Goal: Task Accomplishment & Management: Manage account settings

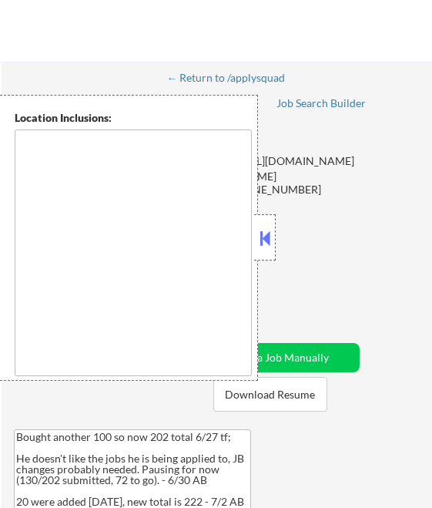
type textarea "[GEOGRAPHIC_DATA], [GEOGRAPHIC_DATA] [GEOGRAPHIC_DATA], [GEOGRAPHIC_DATA] [GEOG…"
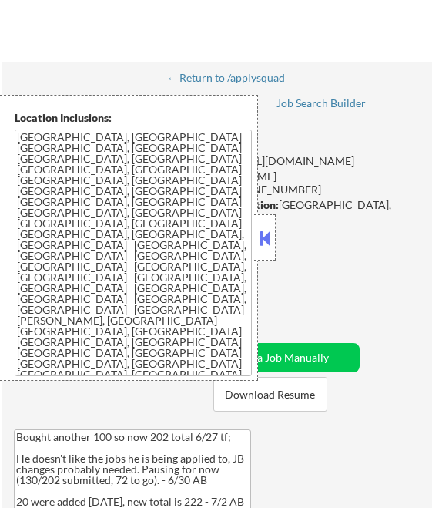
select select ""pending""
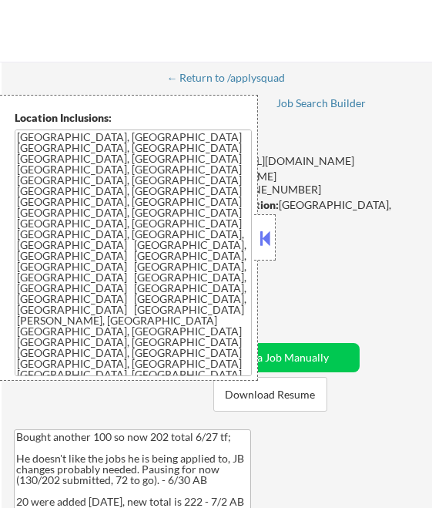
select select ""pending""
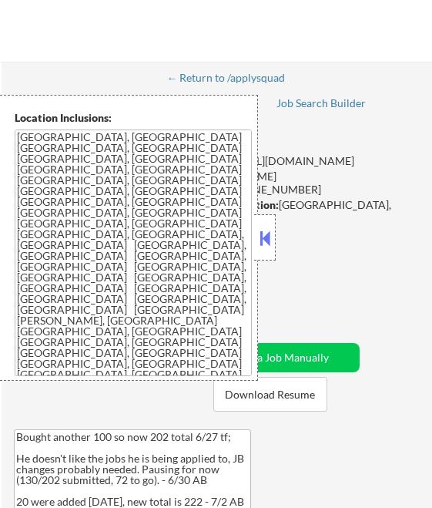
select select ""pending""
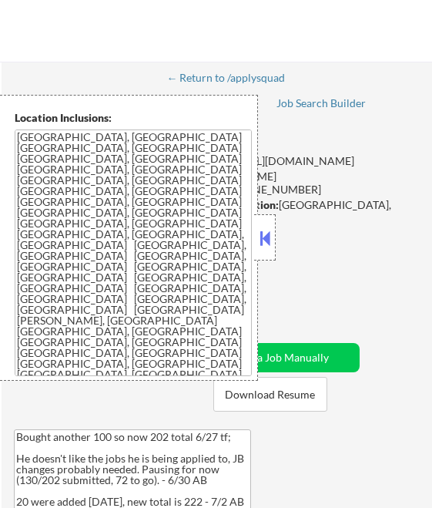
select select ""pending""
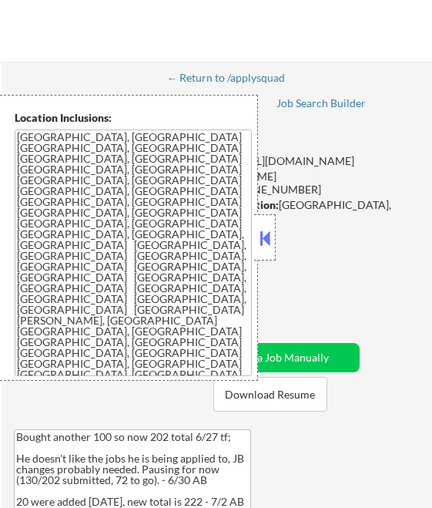
select select ""pending""
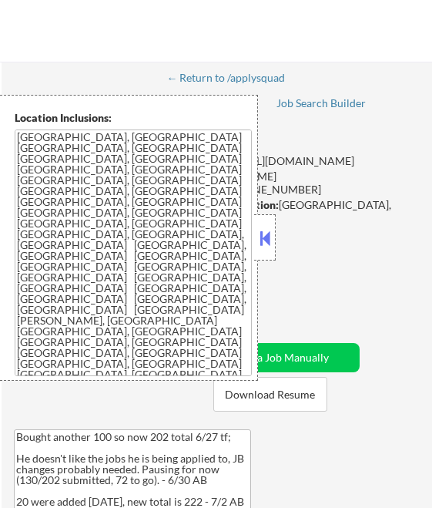
select select ""pending""
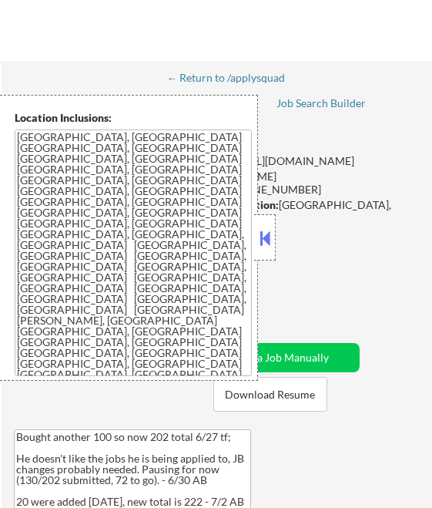
select select ""pending""
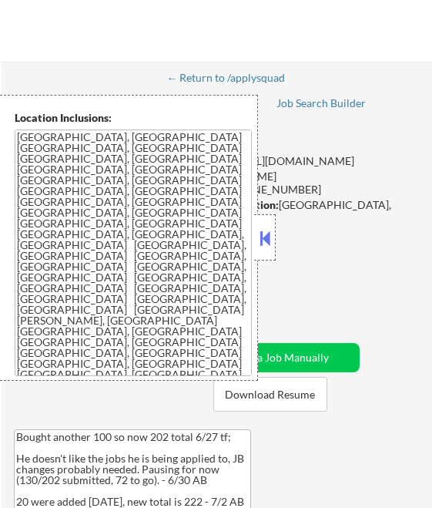
select select ""pending""
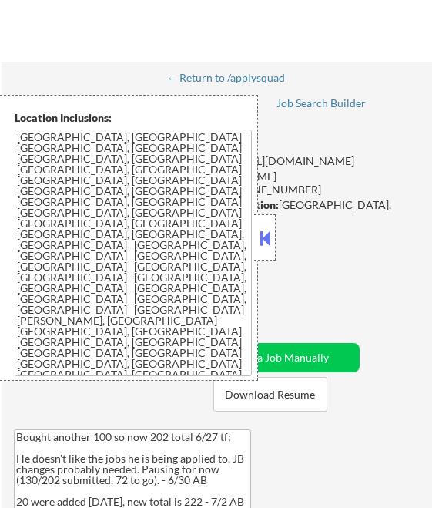
select select ""pending""
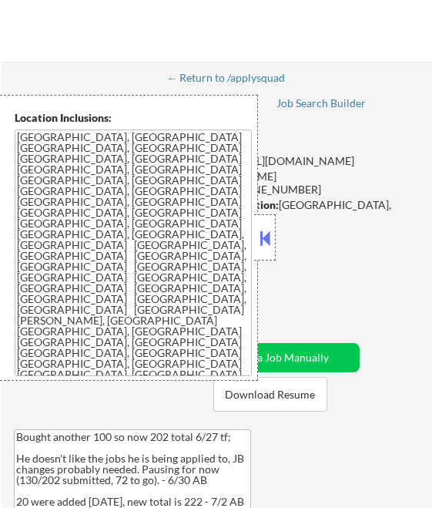
select select ""pending""
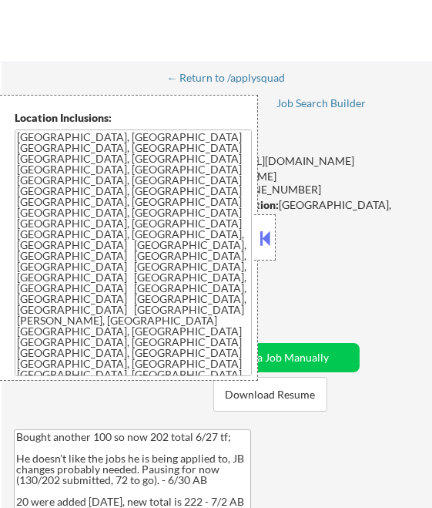
select select ""pending""
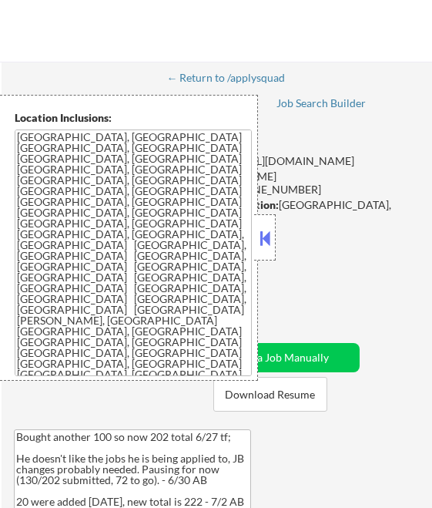
select select ""pending""
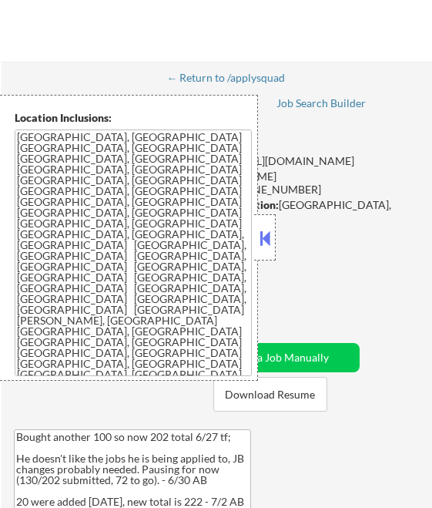
select select ""pending""
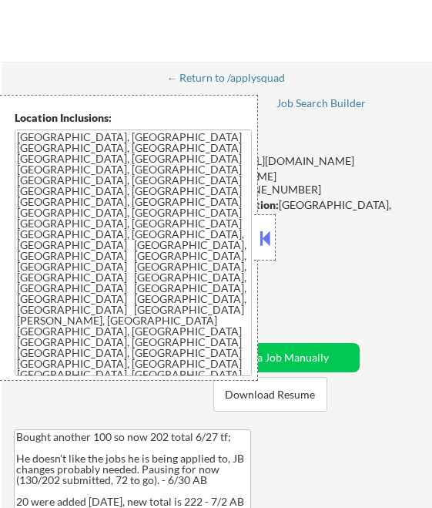
select select ""pending""
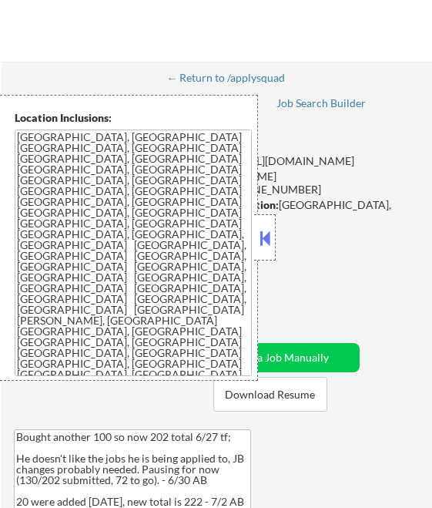
select select ""pending""
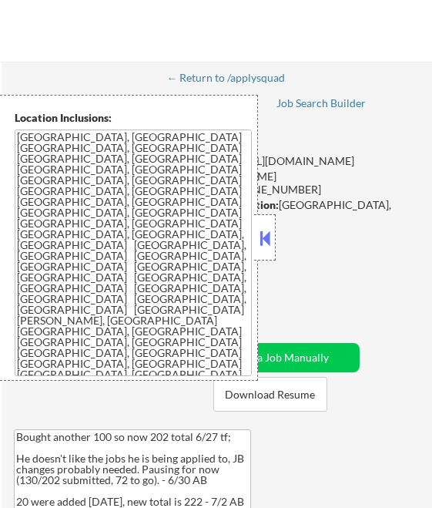
select select ""pending""
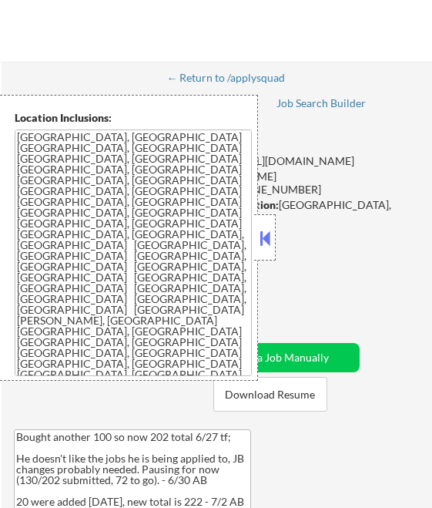
select select ""pending""
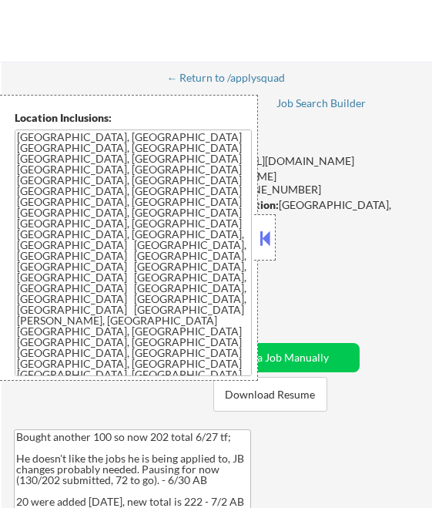
select select ""pending""
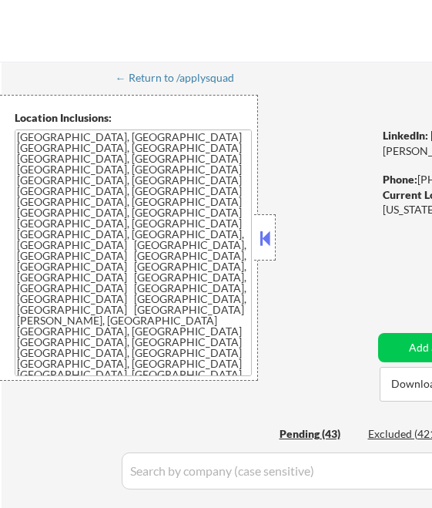
select select ""pending""
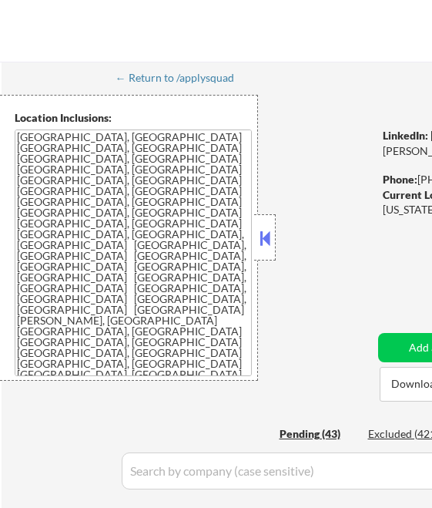
select select ""pending""
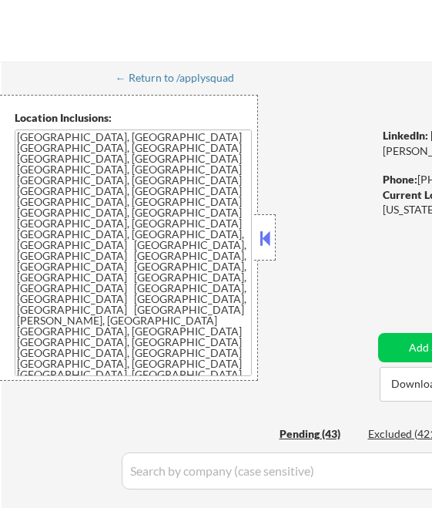
select select ""pending""
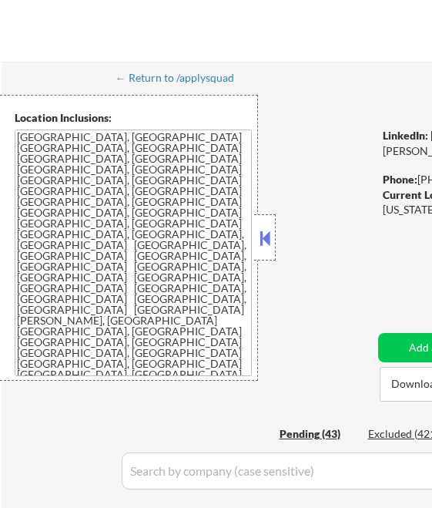
select select ""pending""
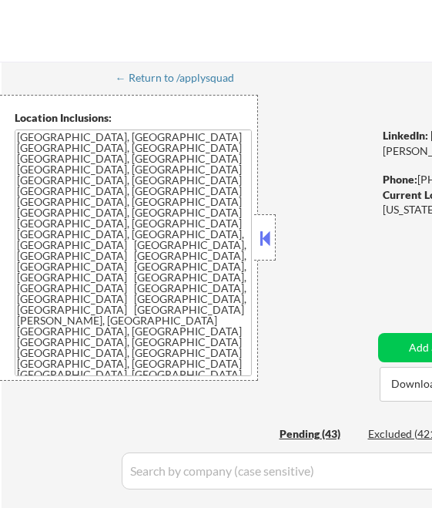
select select ""pending""
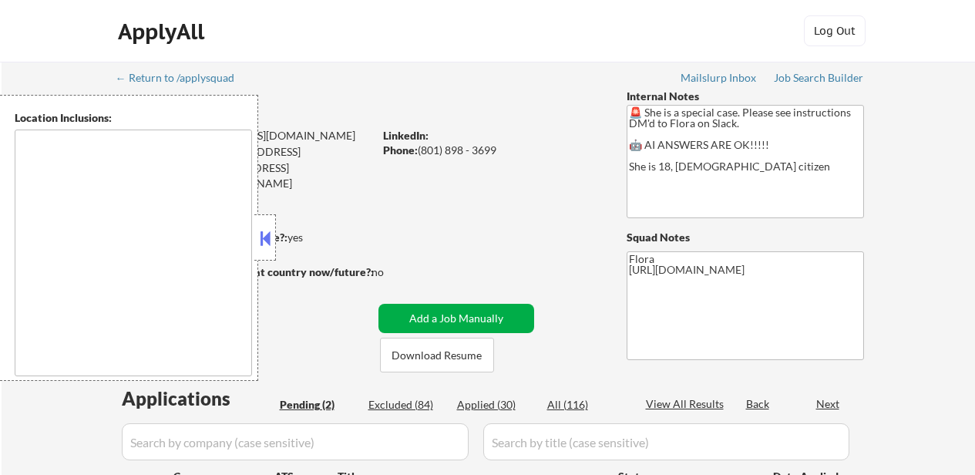
select select ""pending""
type textarea "[GEOGRAPHIC_DATA], [GEOGRAPHIC_DATA] [GEOGRAPHIC_DATA], [GEOGRAPHIC_DATA] [GEOG…"
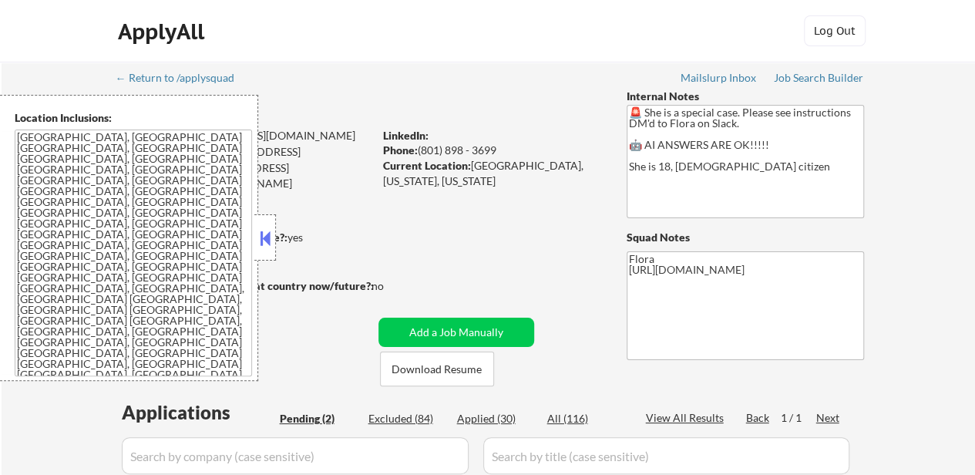
click at [265, 234] on button at bounding box center [265, 238] width 17 height 23
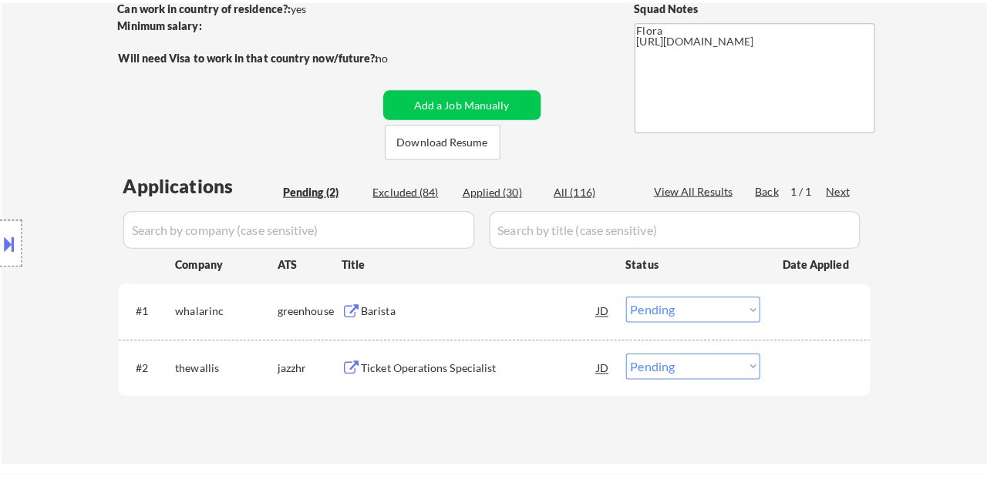
scroll to position [154, 0]
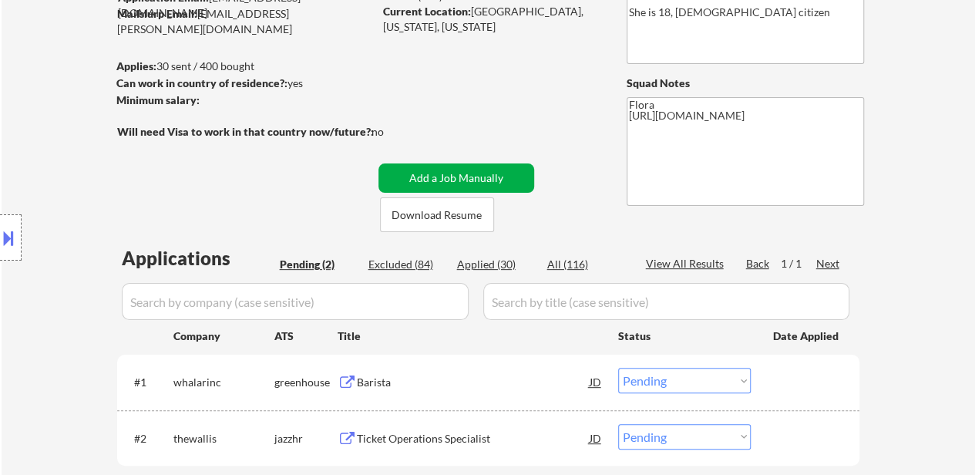
click at [482, 177] on button "Add a Job Manually" at bounding box center [456, 177] width 156 height 29
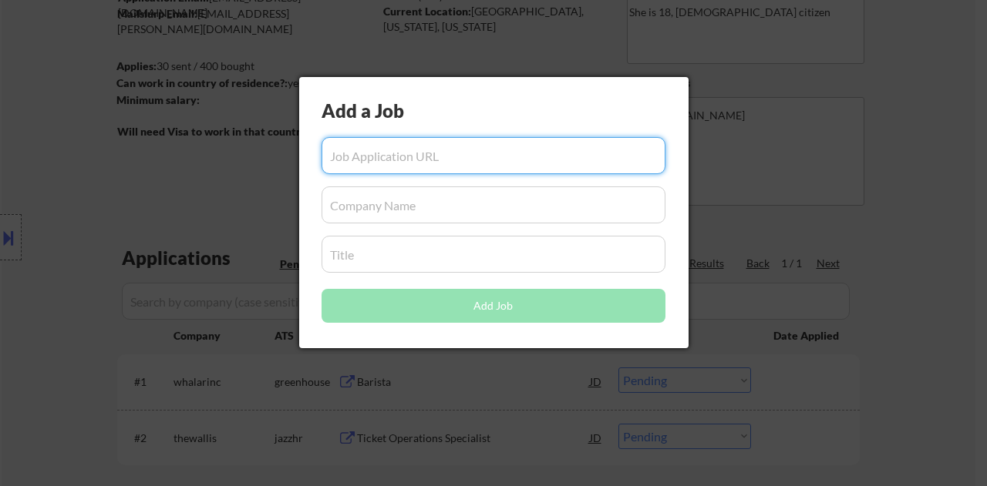
paste input "[URL][DOMAIN_NAME]"
type input "[URL][DOMAIN_NAME]"
drag, startPoint x: 331, startPoint y: 155, endPoint x: 678, endPoint y: 157, distance: 346.9
click at [678, 157] on div "Add a Job Add Job" at bounding box center [493, 212] width 389 height 271
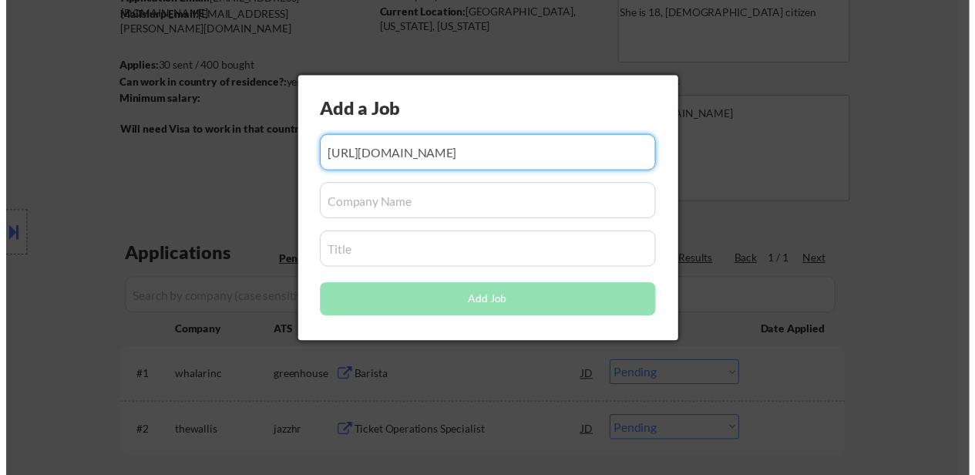
scroll to position [0, 0]
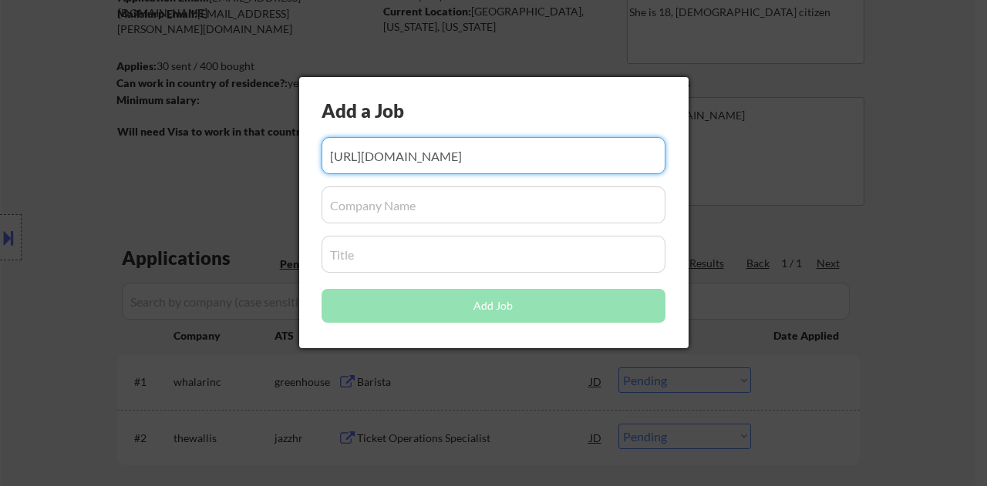
click at [517, 159] on input "input" at bounding box center [493, 155] width 344 height 37
click at [879, 150] on div at bounding box center [493, 243] width 987 height 486
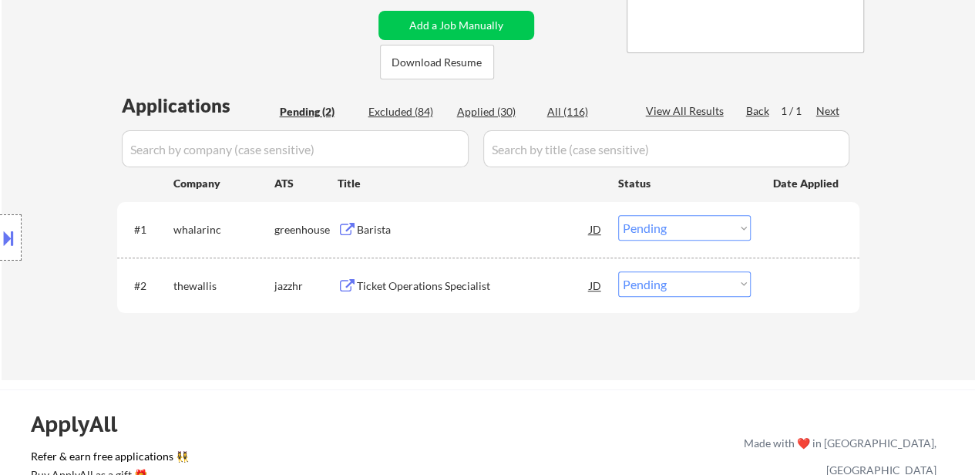
scroll to position [308, 0]
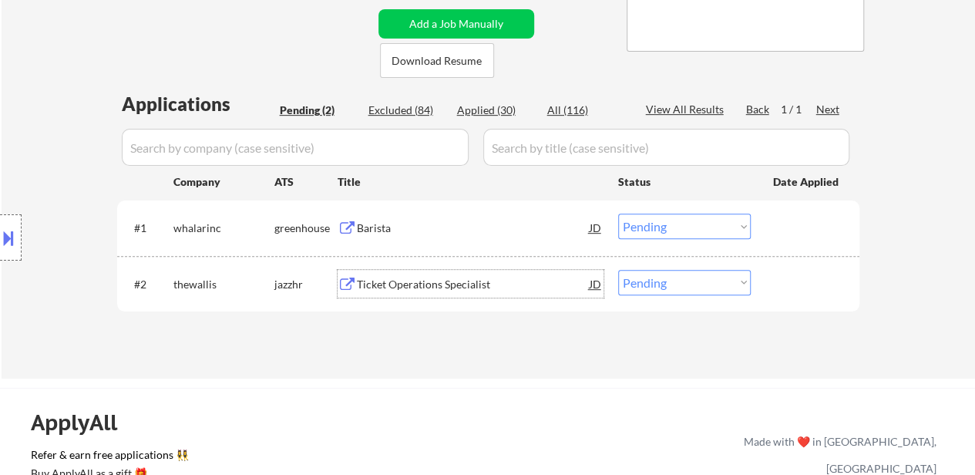
click at [429, 278] on div "Ticket Operations Specialist" at bounding box center [473, 284] width 233 height 15
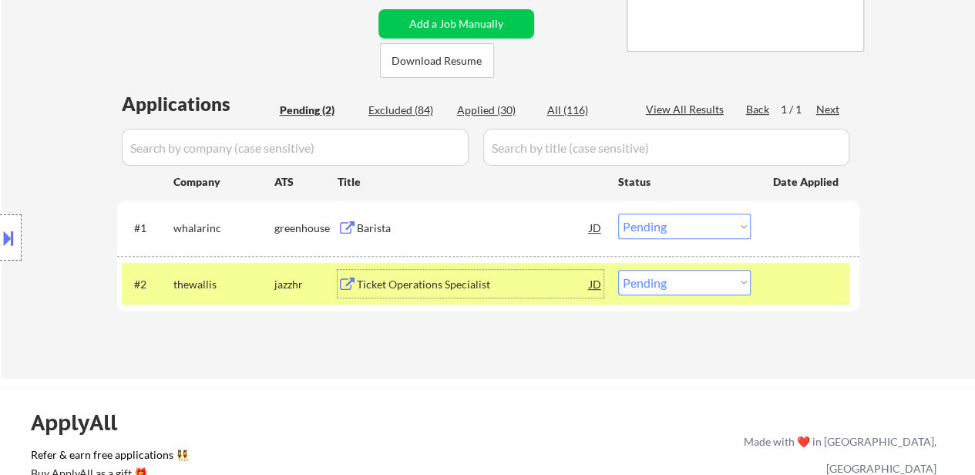
click at [731, 275] on select "Choose an option... Pending Applied Excluded (Questions) Excluded (Expired) Exc…" at bounding box center [684, 282] width 133 height 25
select select ""excluded__bad_match_""
click at [618, 270] on select "Choose an option... Pending Applied Excluded (Questions) Excluded (Expired) Exc…" at bounding box center [684, 282] width 133 height 25
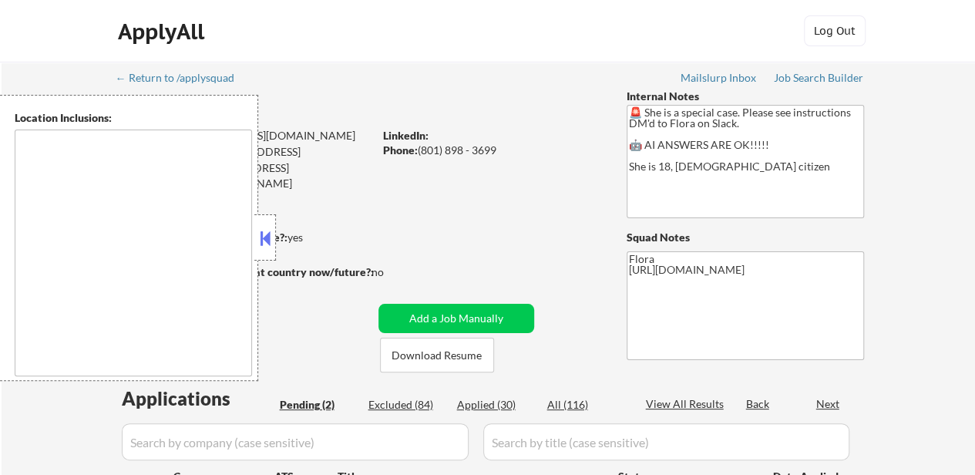
select select ""pending""
type textarea "[GEOGRAPHIC_DATA], [GEOGRAPHIC_DATA] [GEOGRAPHIC_DATA], [GEOGRAPHIC_DATA] [GEOG…"
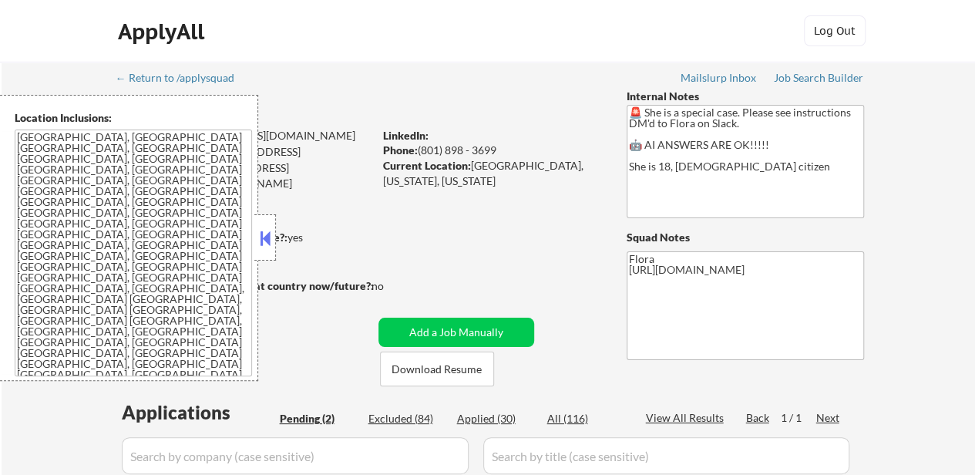
click at [486, 417] on div "Applied (30)" at bounding box center [495, 418] width 77 height 15
select select ""applied""
click at [267, 240] on button at bounding box center [265, 238] width 17 height 23
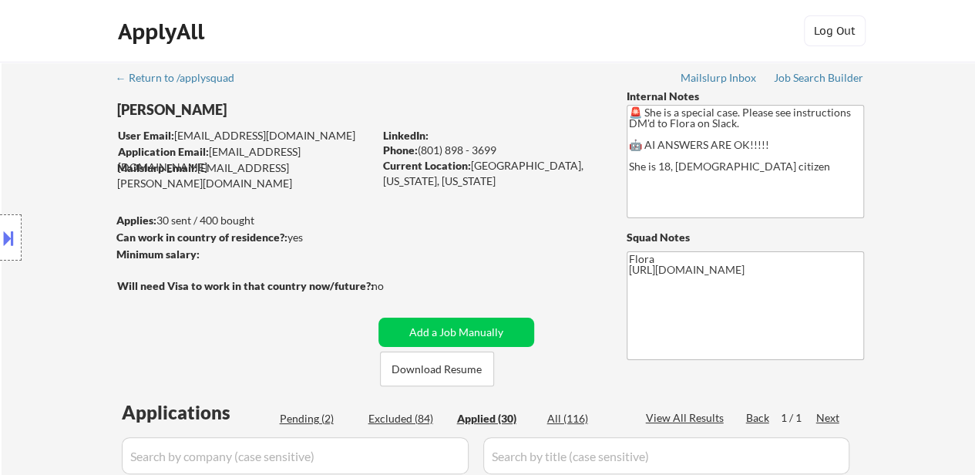
select select ""applied""
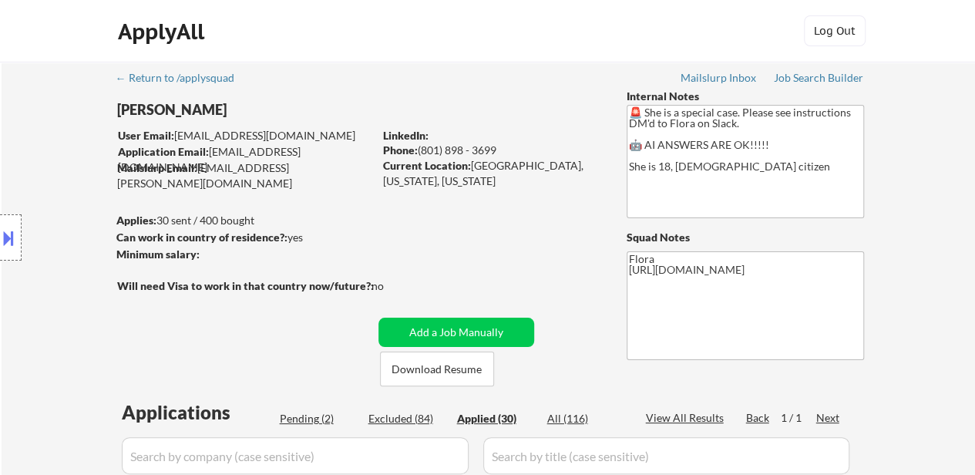
select select ""applied""
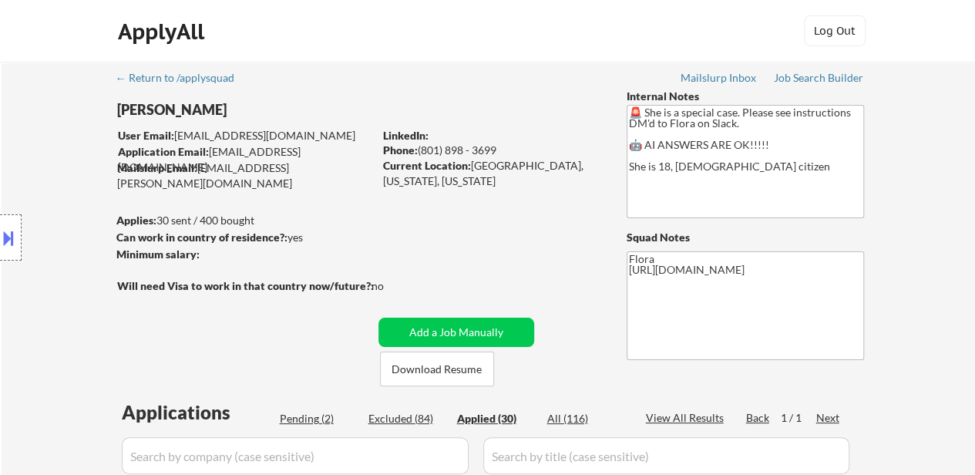
select select ""applied""
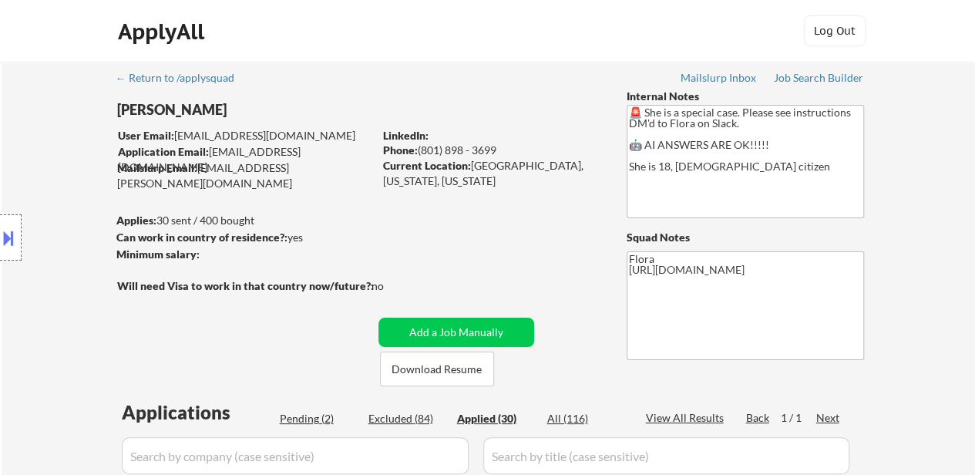
select select ""applied""
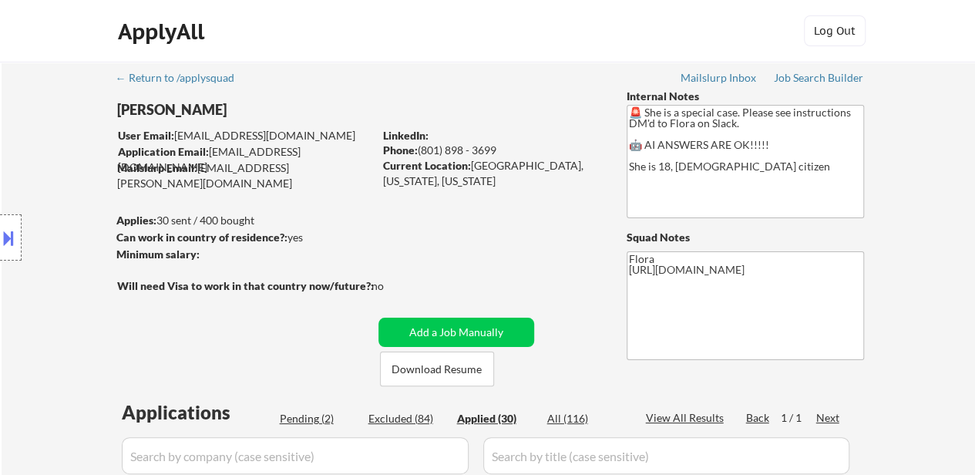
select select ""applied""
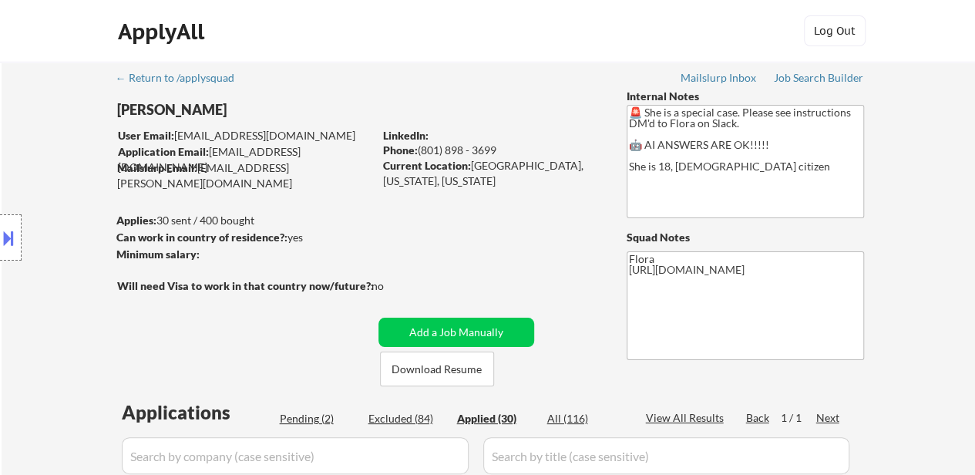
select select ""applied""
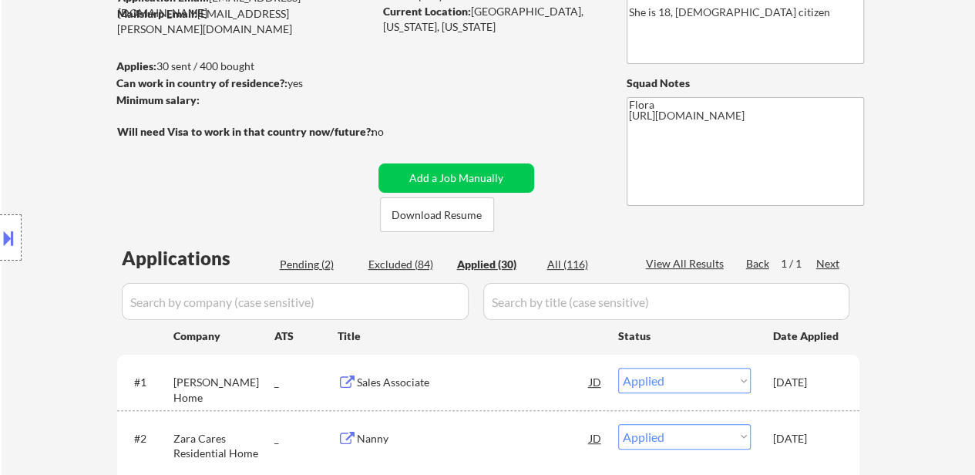
click at [372, 311] on input "input" at bounding box center [295, 301] width 347 height 37
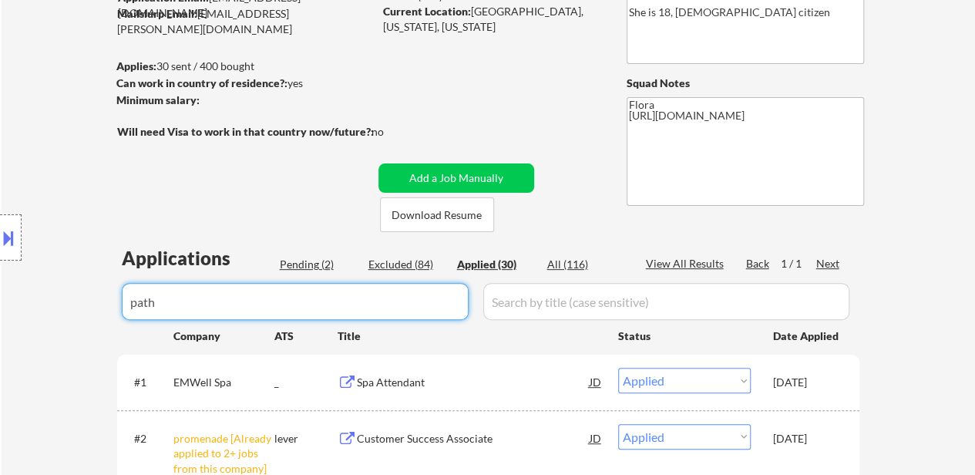
click at [910, 290] on div "← Return to /applysquad Mailslurp Inbox Job Search Builder Mylie Baker User Ema…" at bounding box center [489, 393] width 974 height 972
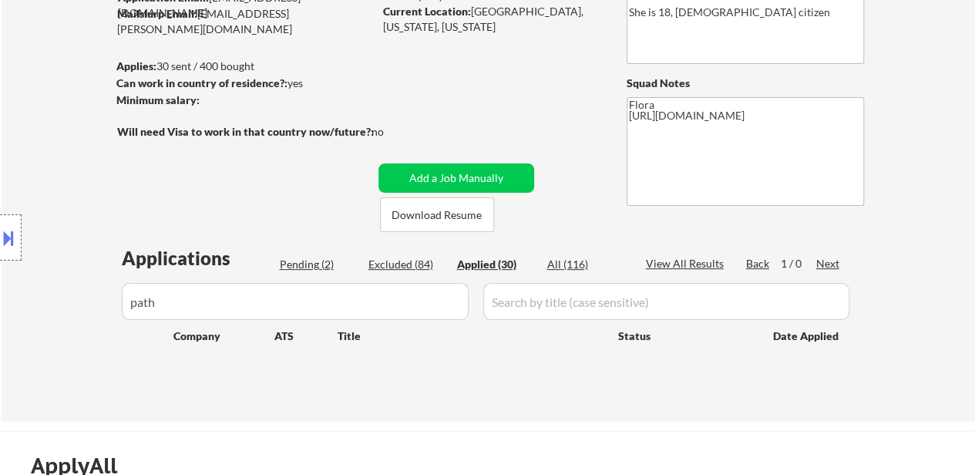
click at [239, 297] on div "Location Inclusions: Santa Monica, CA Venice, CA Marina del Rey, CA Pacific Pal…" at bounding box center [138, 238] width 276 height 286
click at [412, 313] on input "input" at bounding box center [295, 301] width 347 height 37
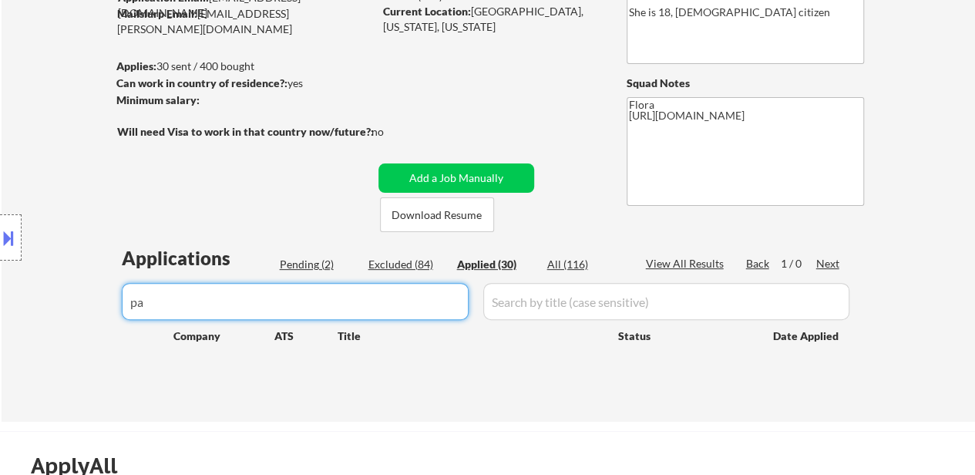
type input "p"
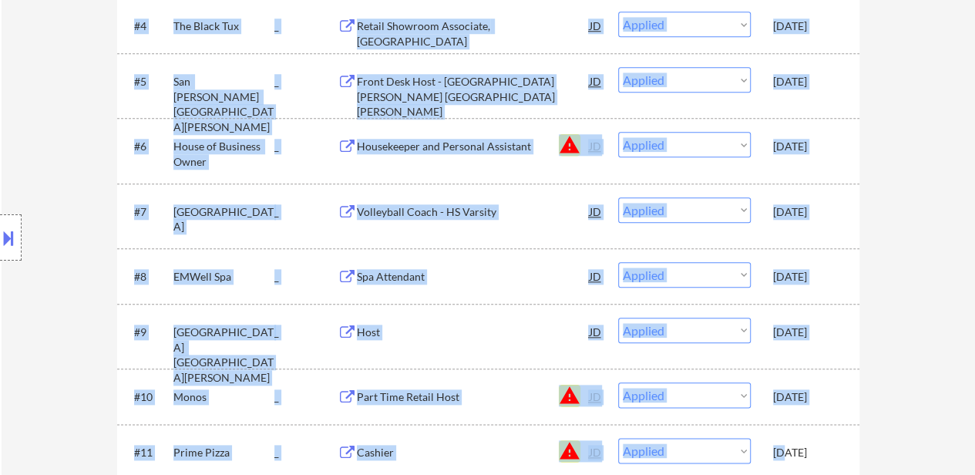
scroll to position [771, 0]
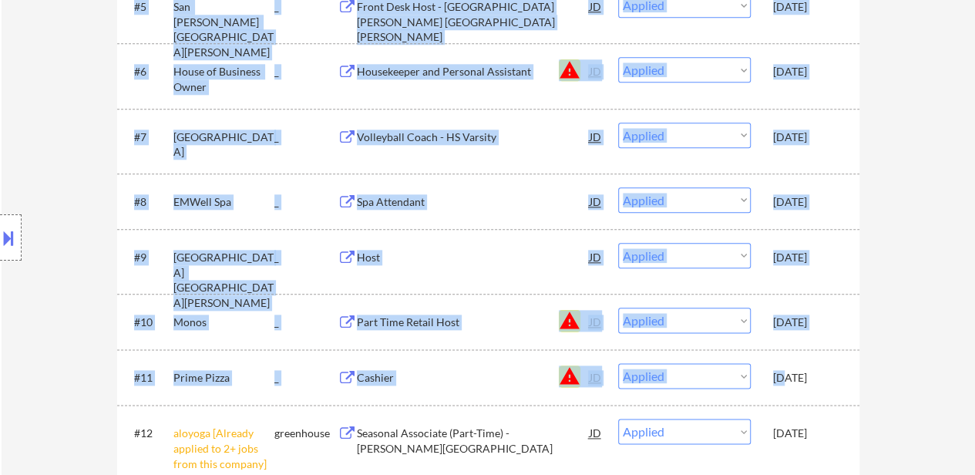
drag, startPoint x: 835, startPoint y: 183, endPoint x: 839, endPoint y: 335, distance: 152.7
copy div "#1 Fred Segal Home _ Sales Associate JD Choose an option... Pending Applied Exc…"
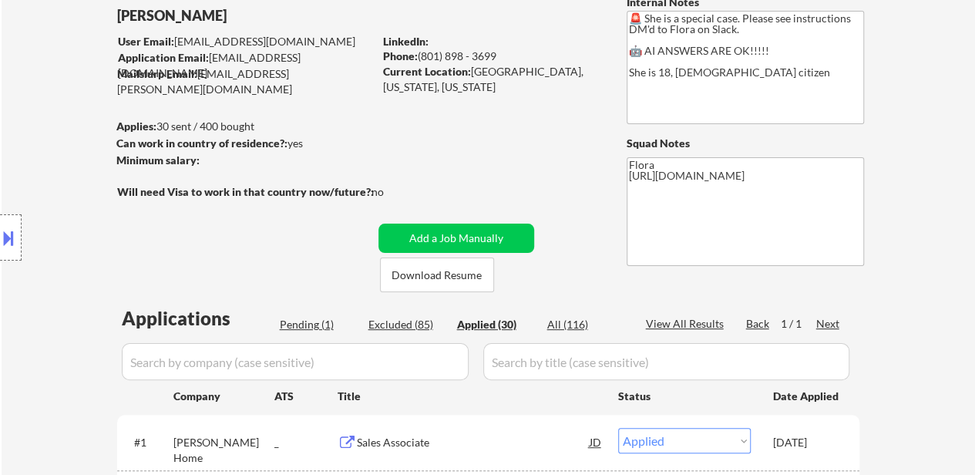
scroll to position [0, 0]
